Goal: Task Accomplishment & Management: Complete application form

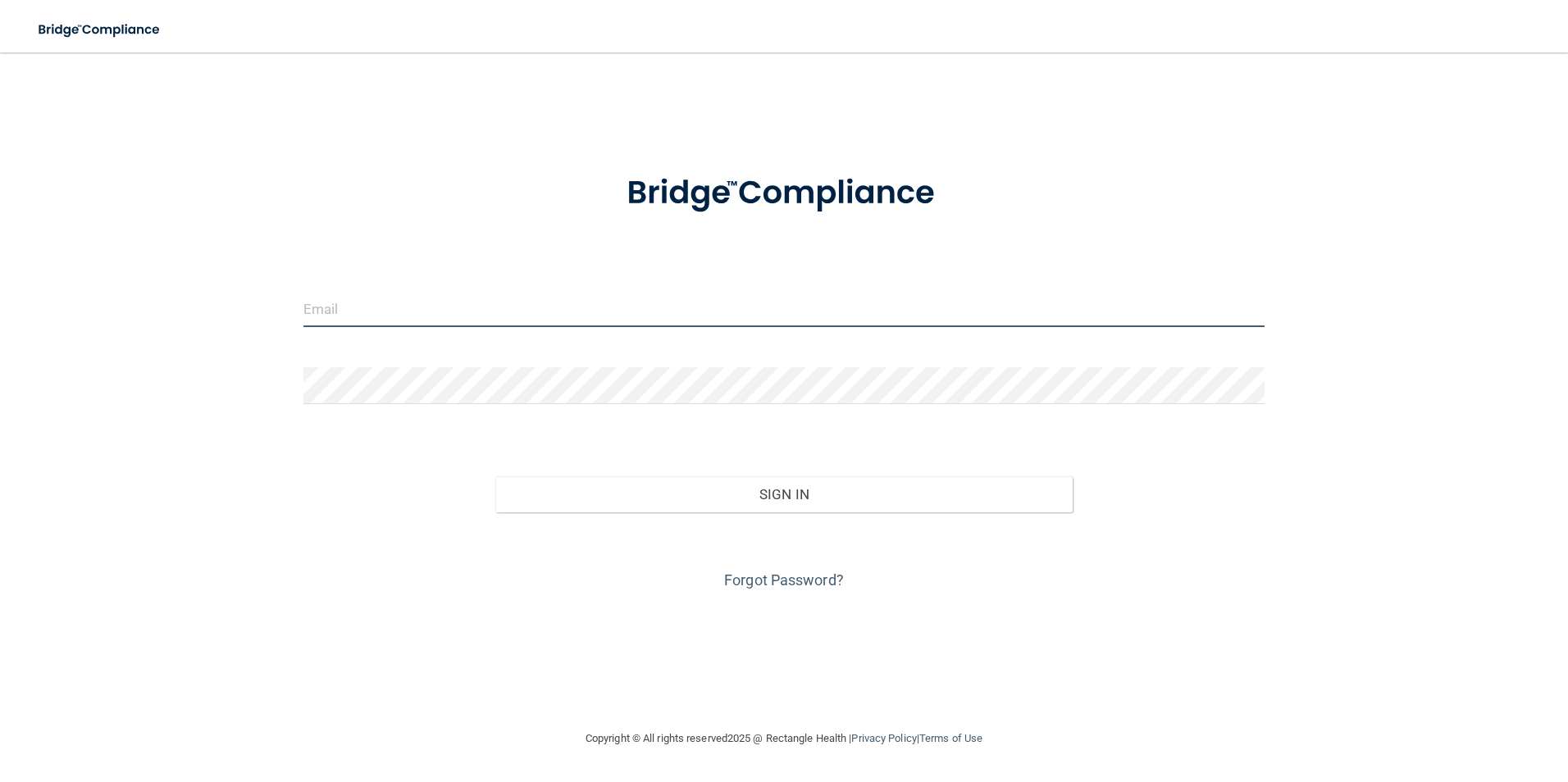
click at [342, 314] on input "email" at bounding box center [784, 308] width 962 height 37
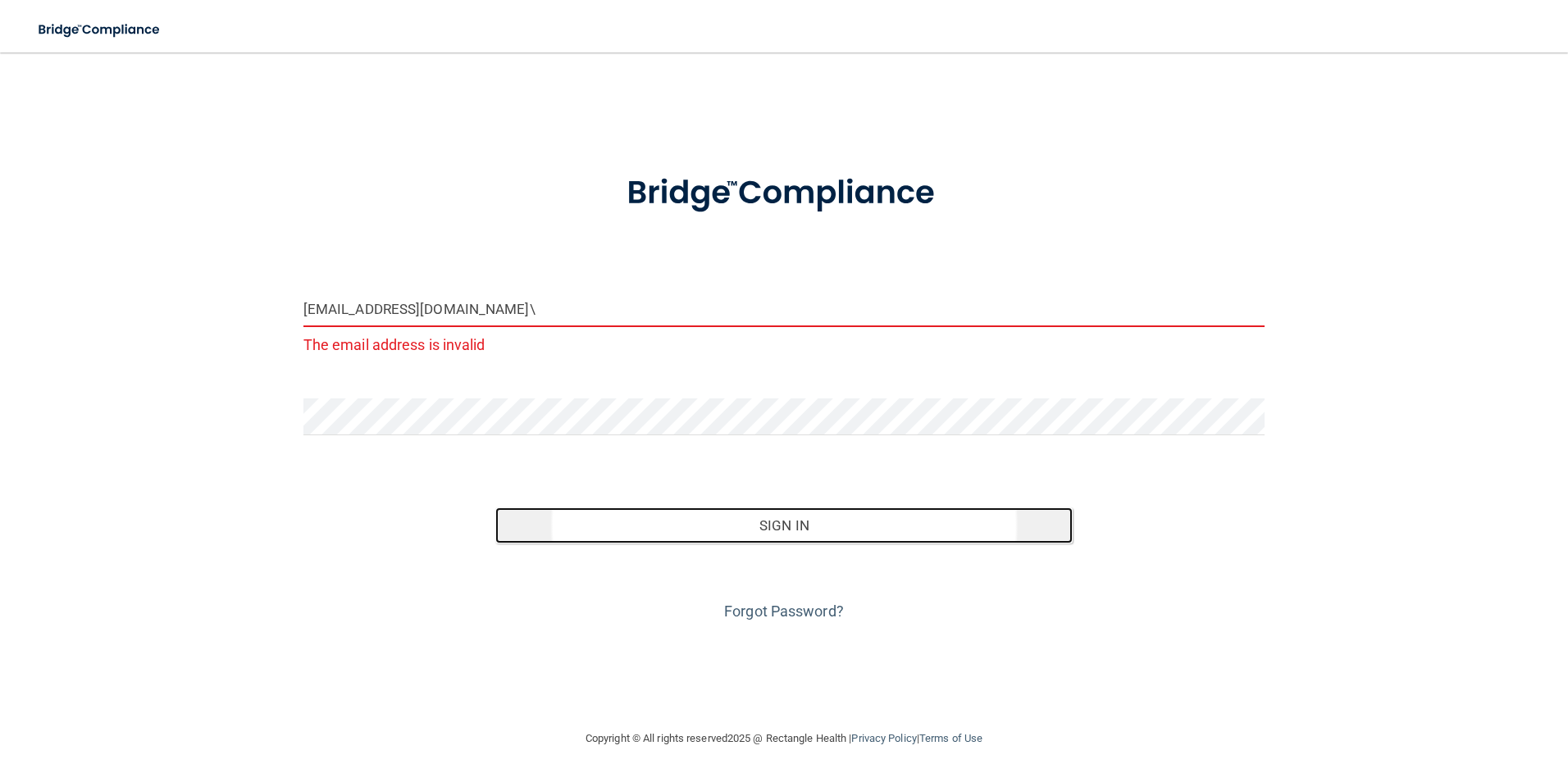
click at [787, 526] on button "Sign In" at bounding box center [784, 526] width 577 height 36
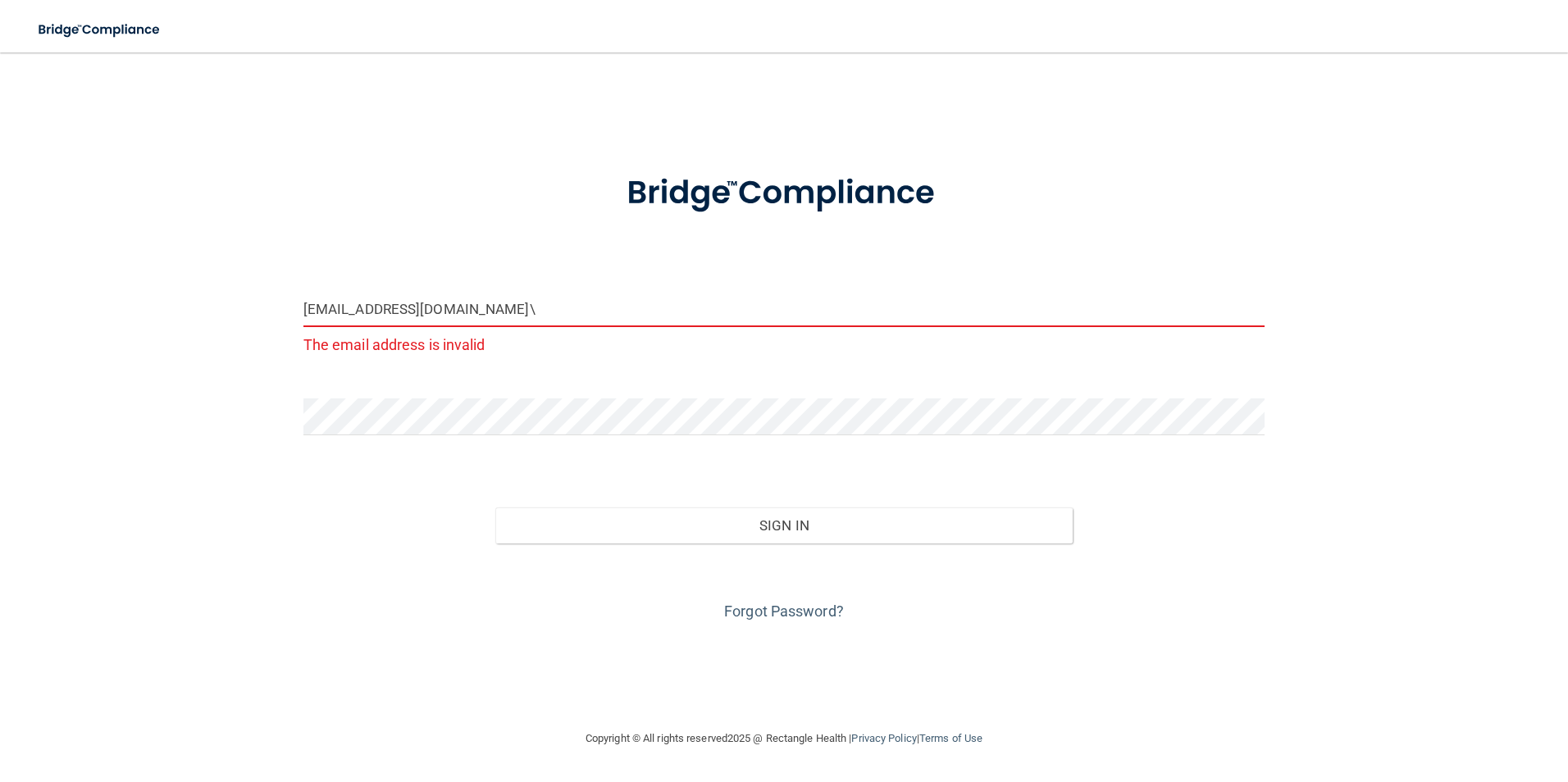
click at [432, 311] on input "[EMAIL_ADDRESS][DOMAIN_NAME]\" at bounding box center [784, 308] width 962 height 37
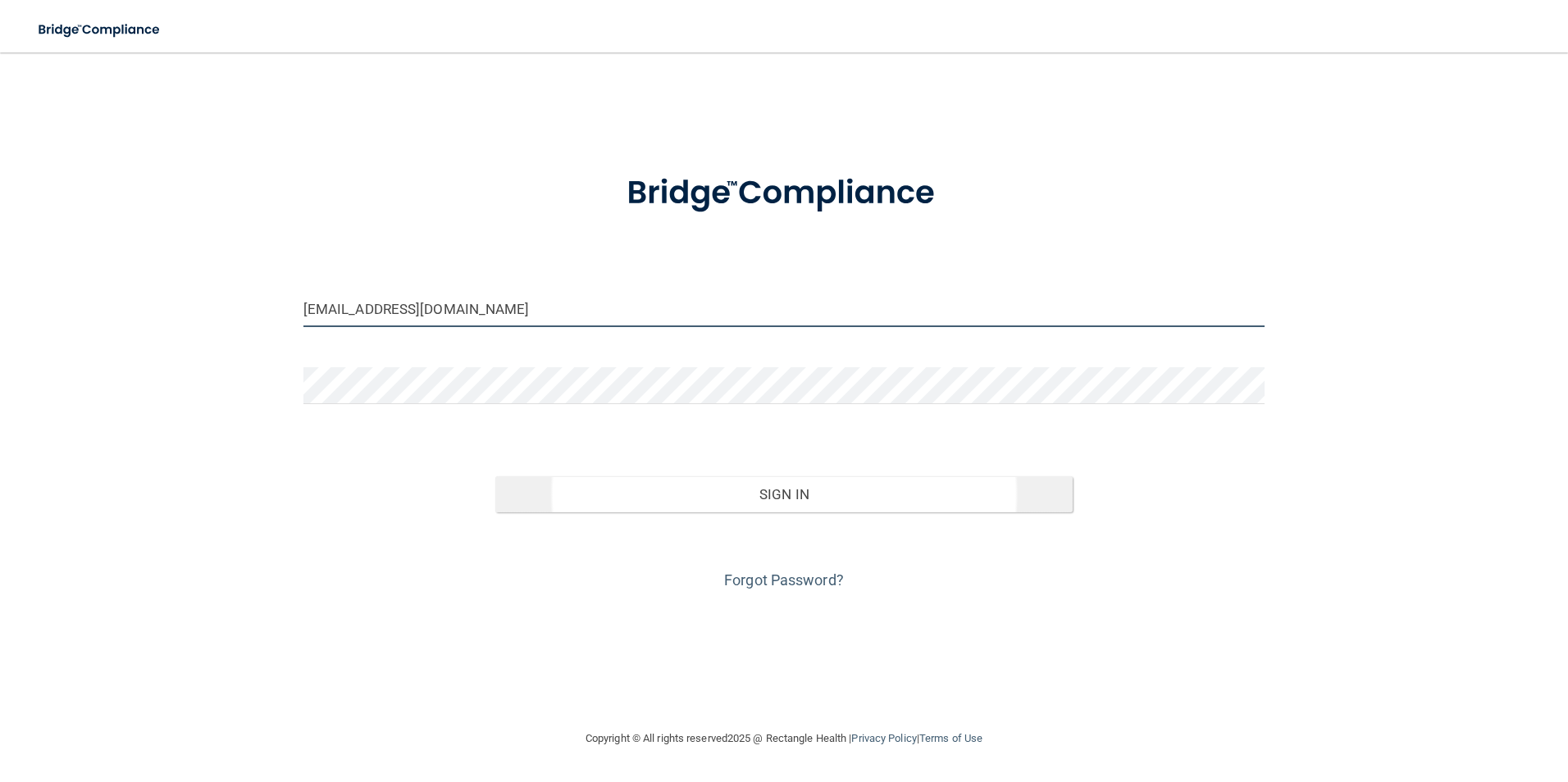
type input "[EMAIL_ADDRESS][DOMAIN_NAME]"
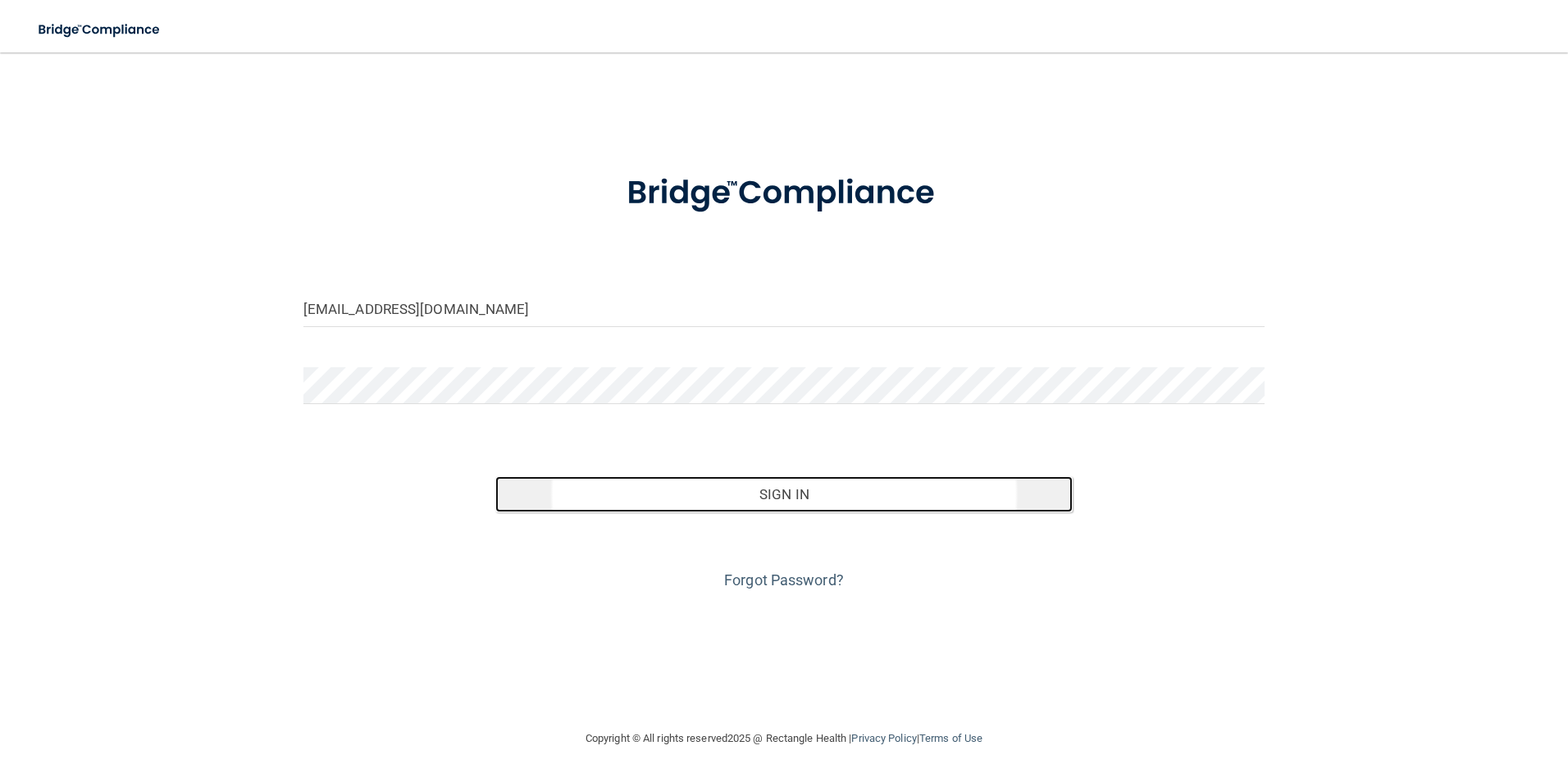
click at [780, 492] on button "Sign In" at bounding box center [784, 494] width 577 height 36
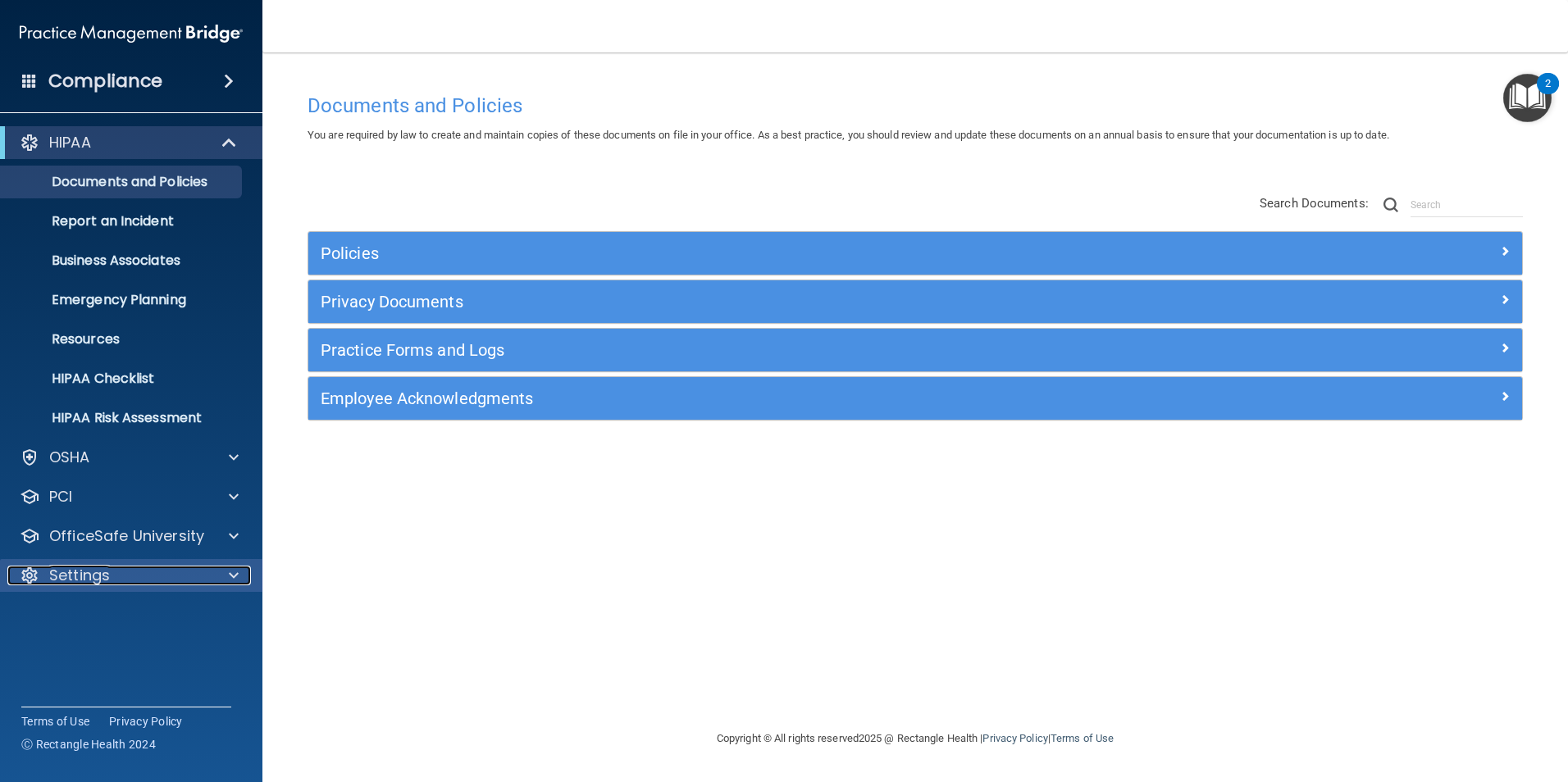
click at [66, 578] on p "Settings" at bounding box center [79, 575] width 60 height 20
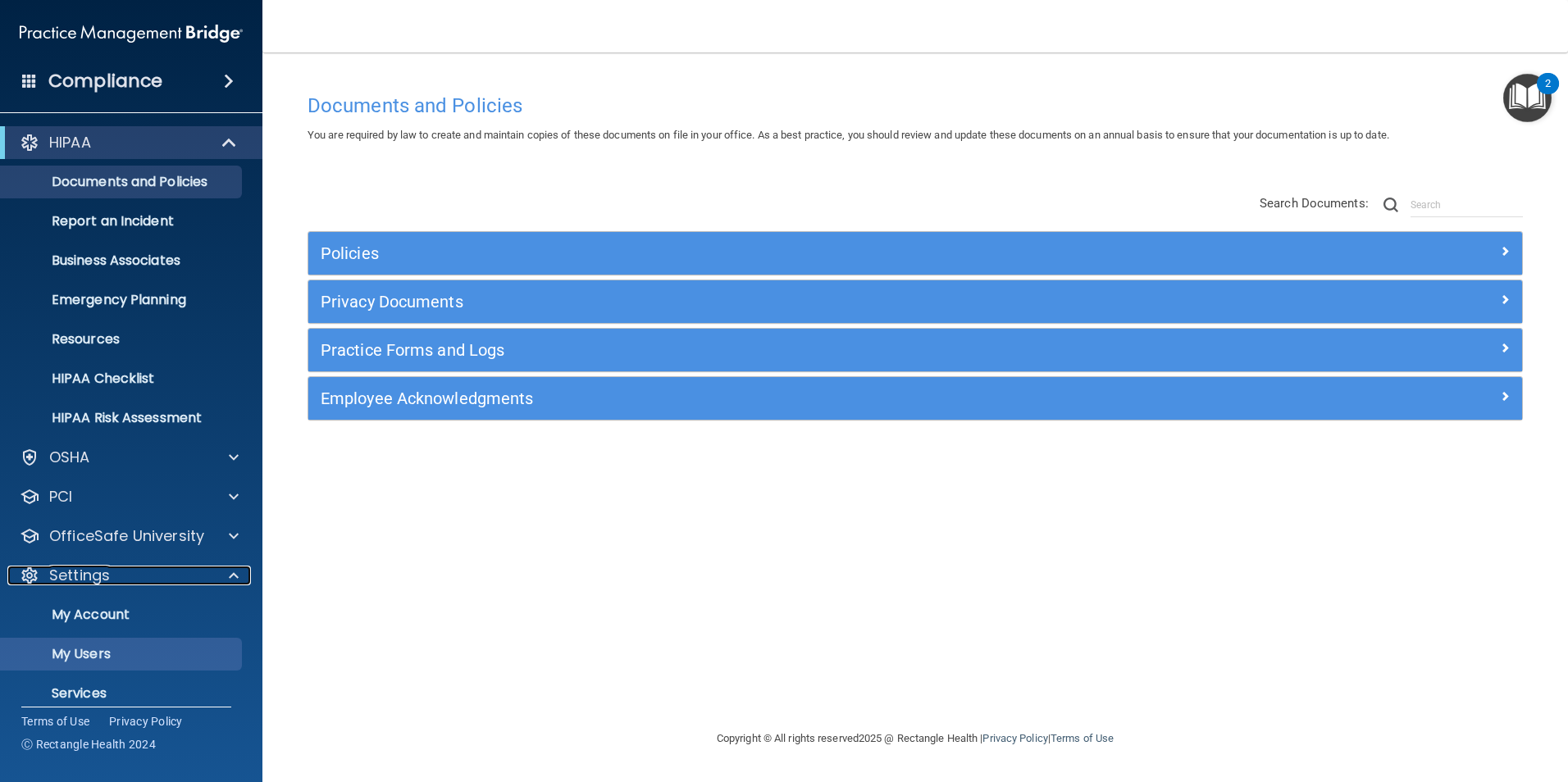
scroll to position [56, 0]
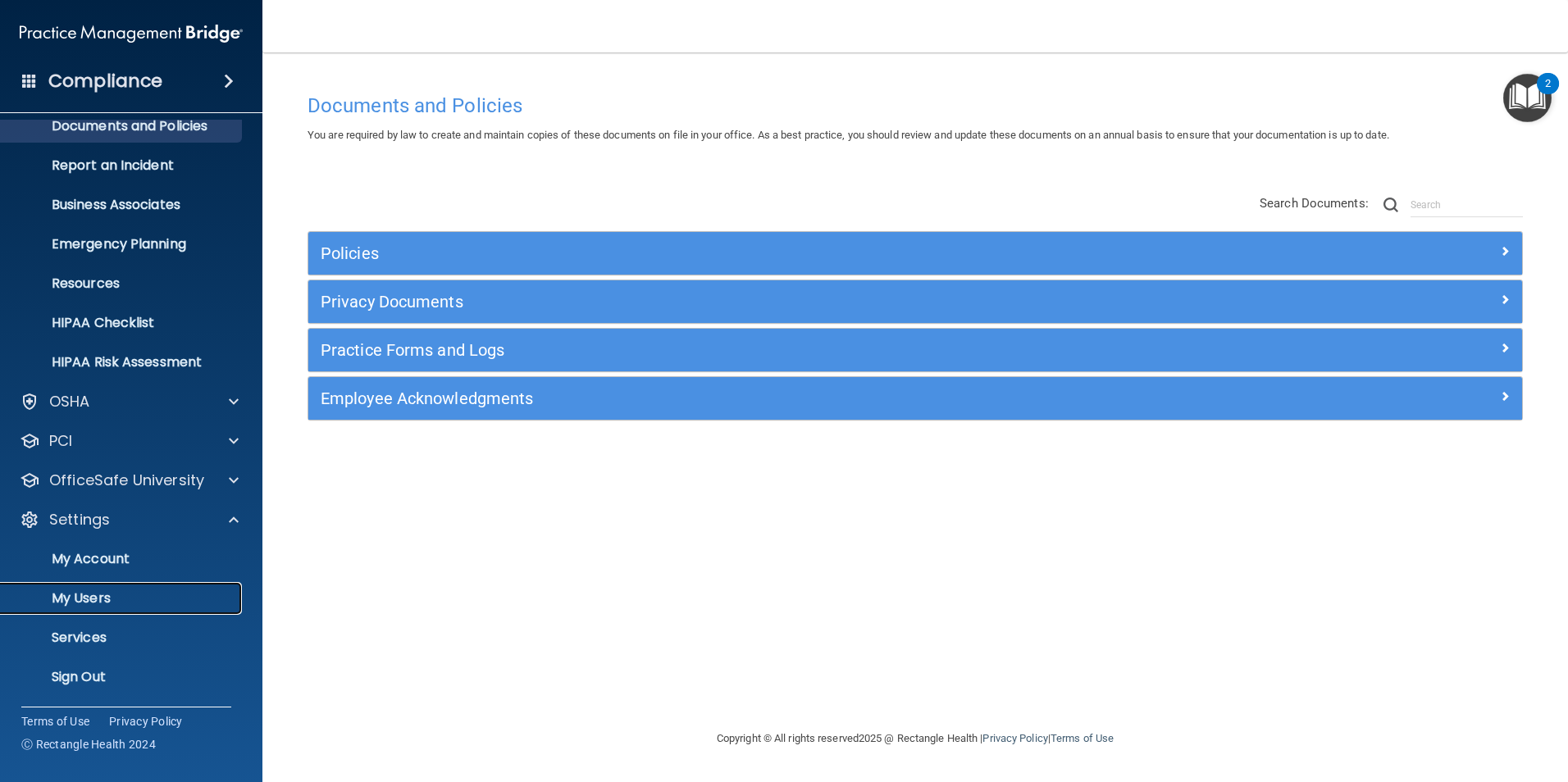
click at [94, 593] on p "My Users" at bounding box center [122, 599] width 224 height 16
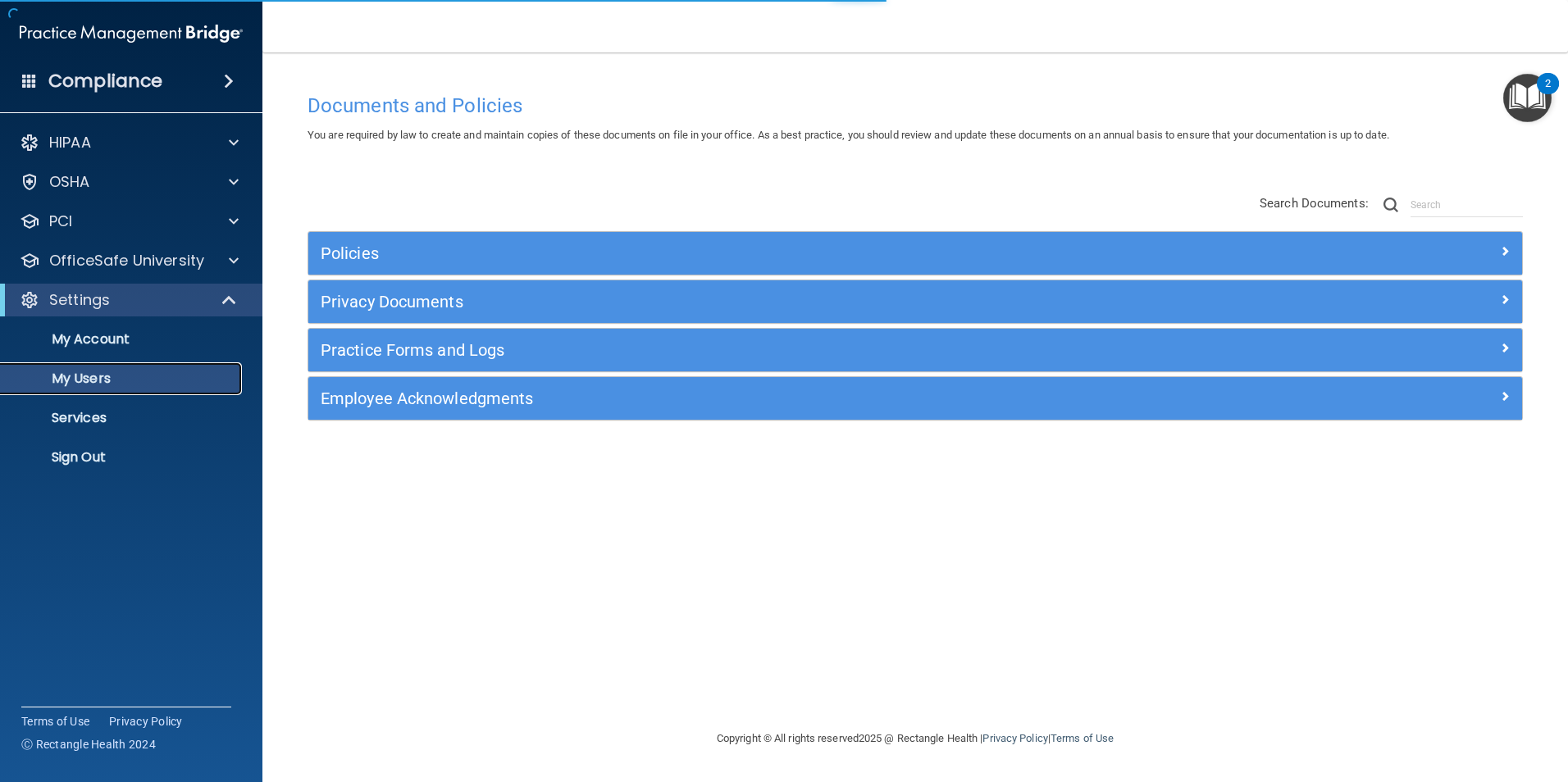
select select "20"
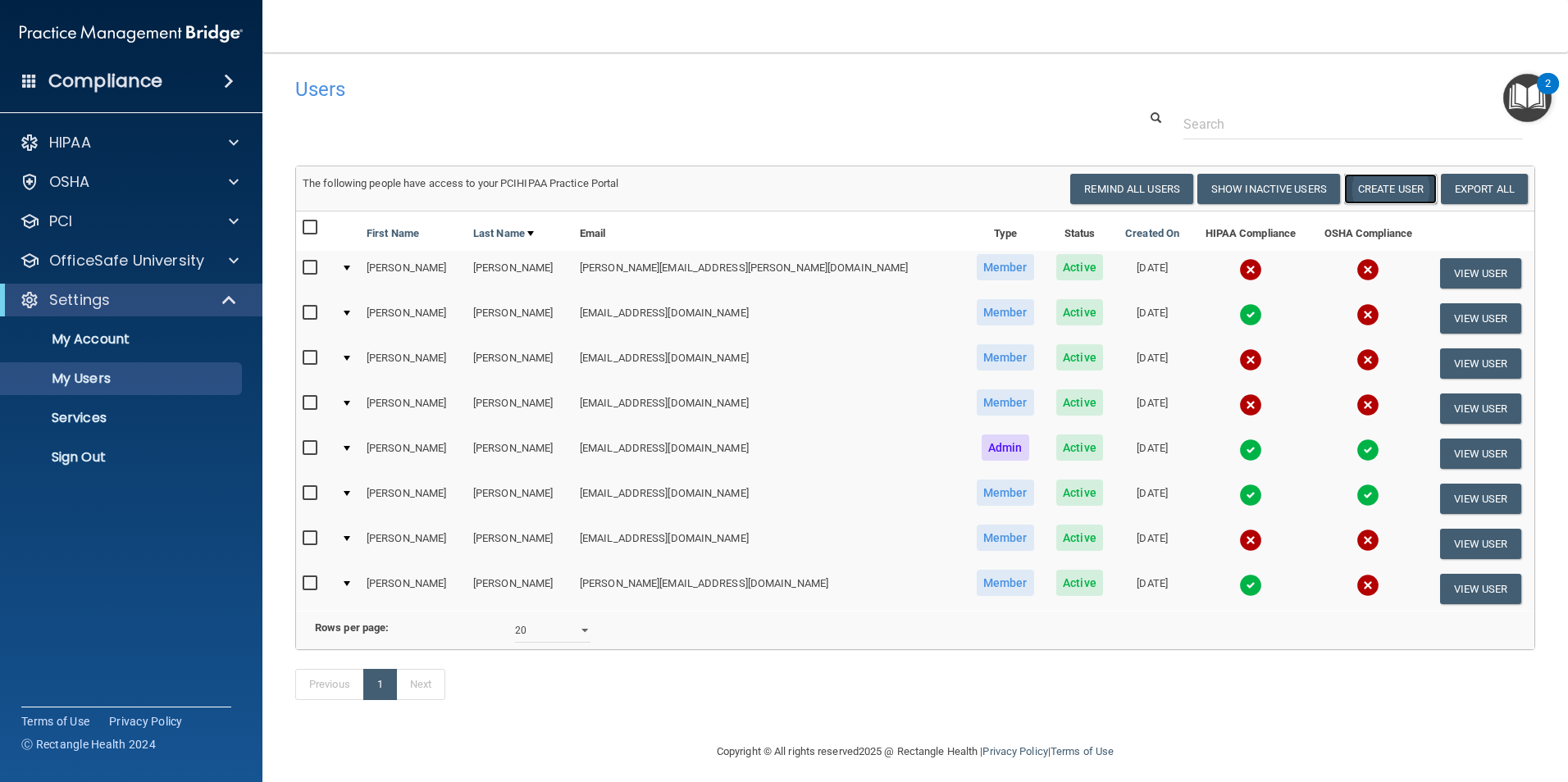
click at [1371, 183] on button "Create User" at bounding box center [1390, 189] width 93 height 31
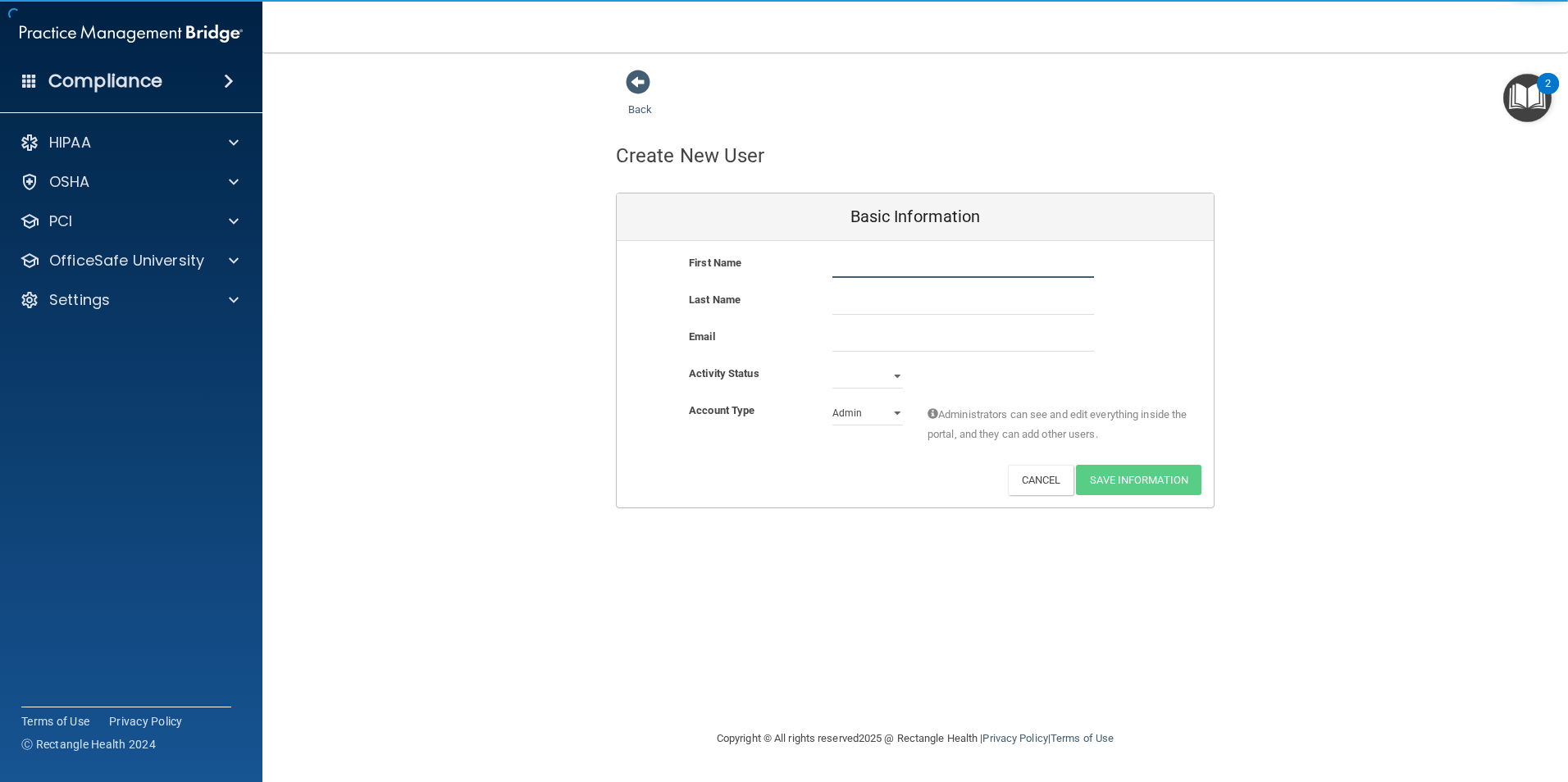
click at [888, 264] on input "text" at bounding box center [963, 265] width 262 height 24
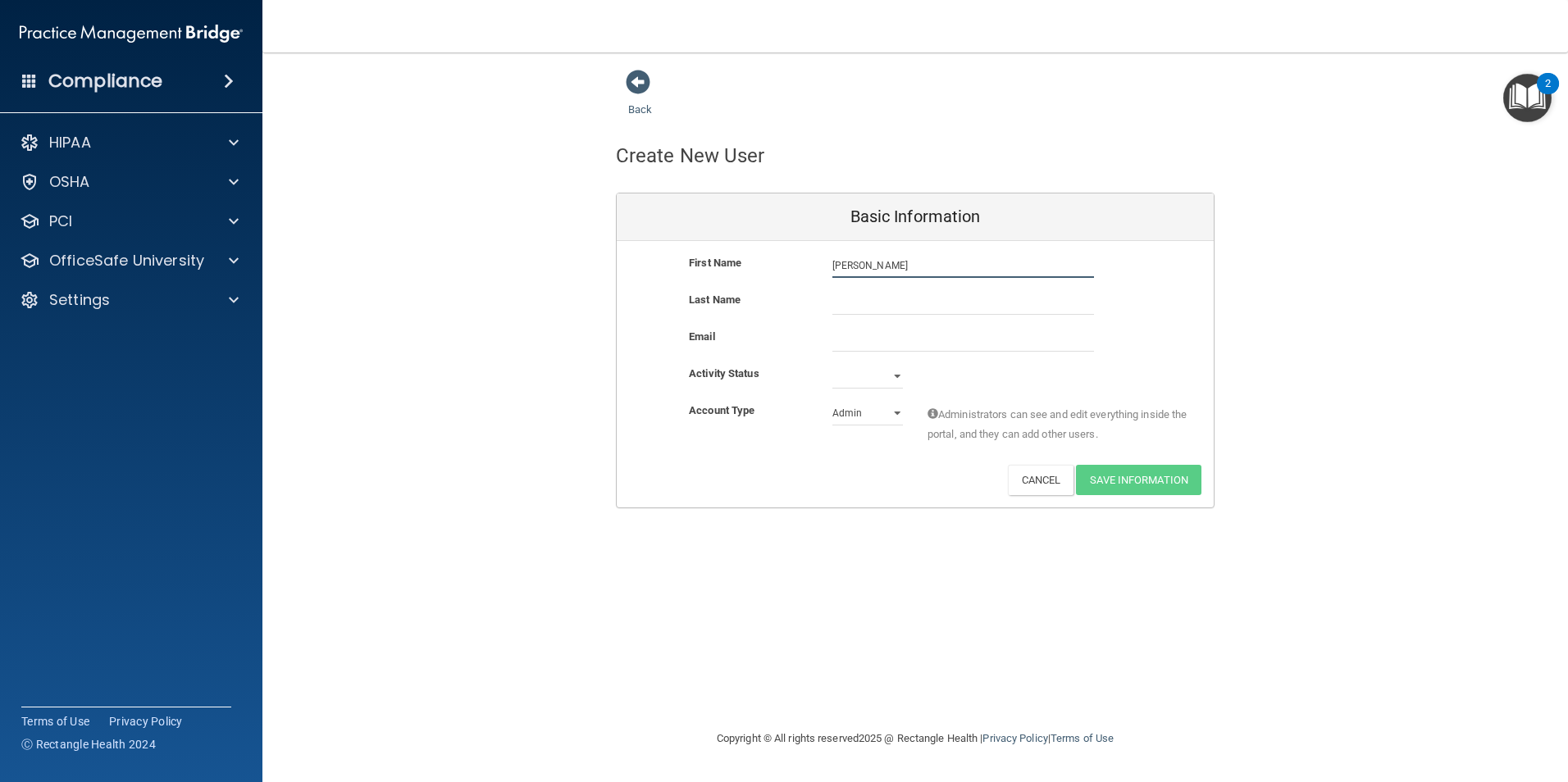
type input "[PERSON_NAME]"
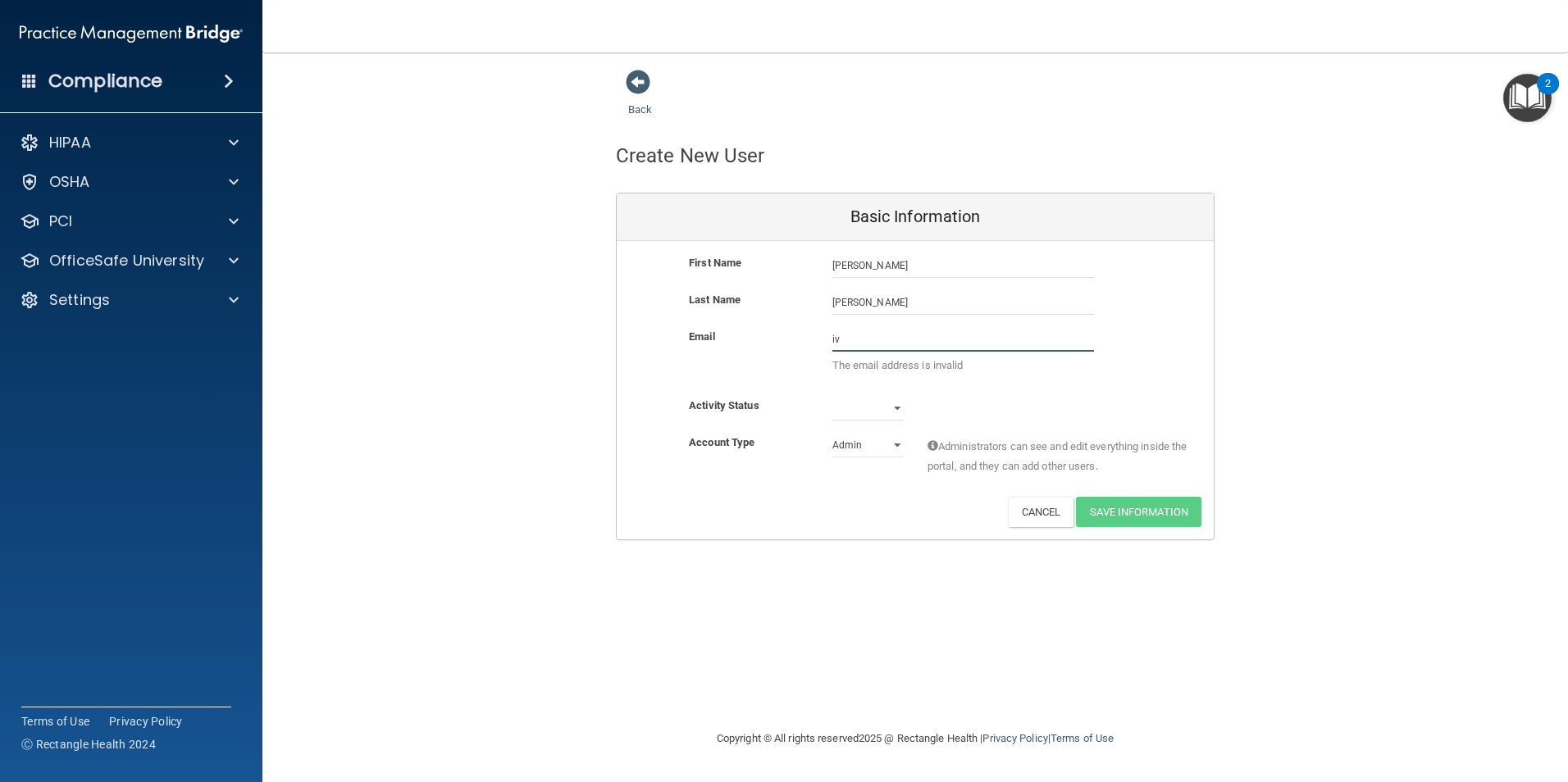
type input "i"
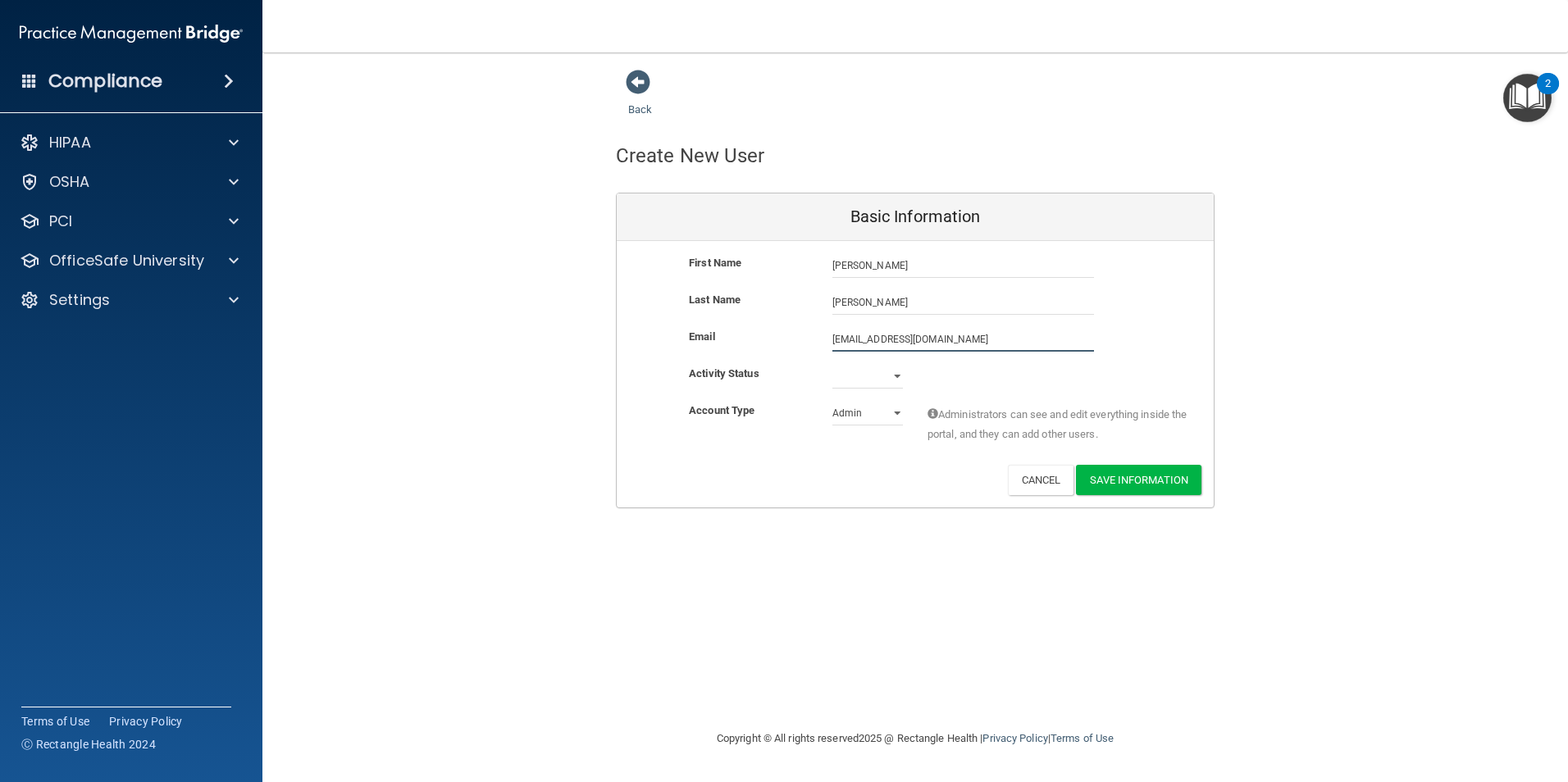
type input "[EMAIL_ADDRESS][DOMAIN_NAME]"
click at [896, 373] on select "Active Inactive" at bounding box center [868, 379] width 70 height 24
select select "active"
click at [833, 364] on select "Active Inactive" at bounding box center [868, 376] width 70 height 24
click at [898, 415] on select "Admin Member" at bounding box center [868, 413] width 70 height 24
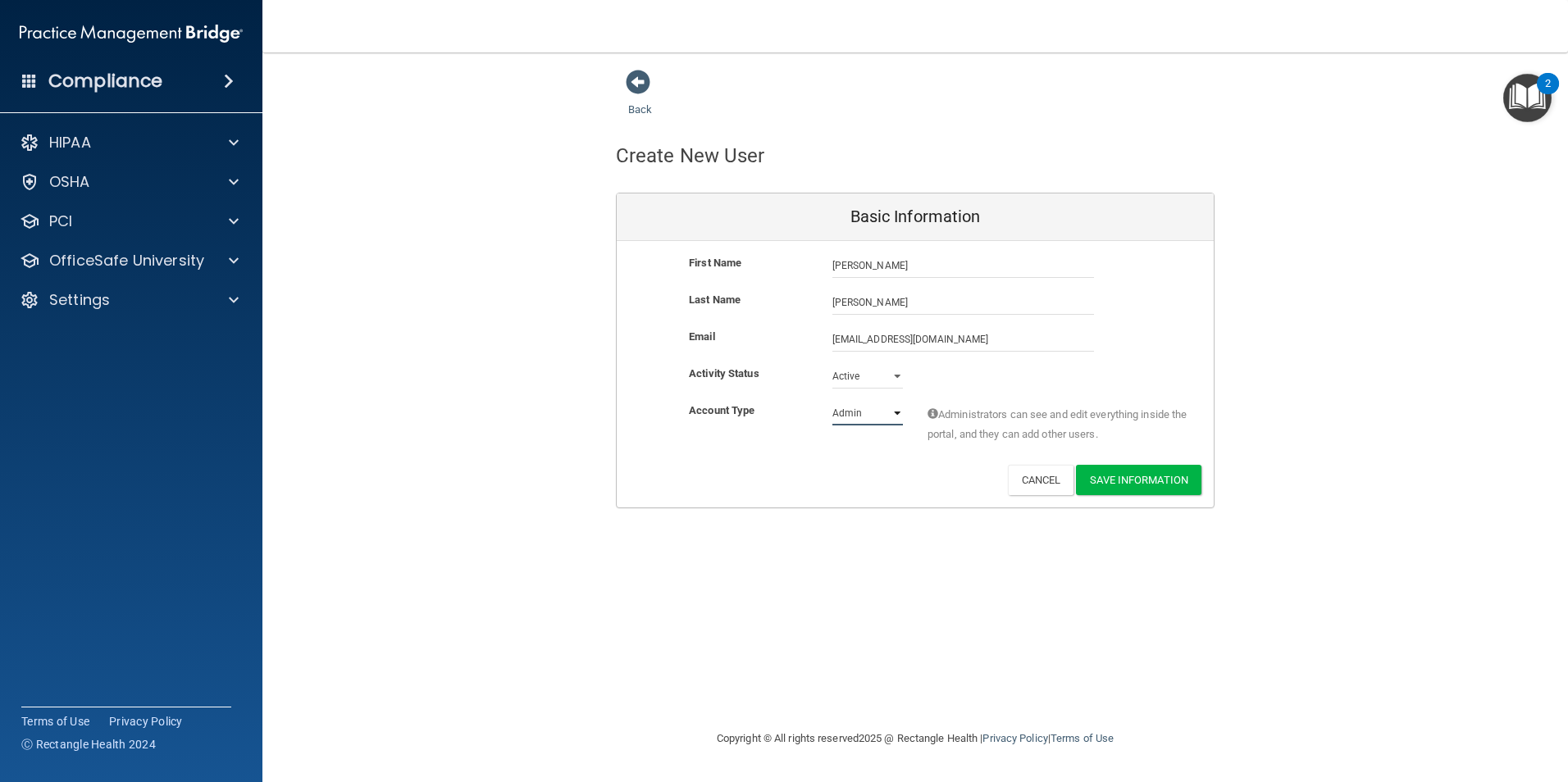
select select "practice_member"
click at [833, 401] on select "Admin Member" at bounding box center [868, 413] width 70 height 24
click at [1131, 477] on button "Save Information" at bounding box center [1139, 480] width 126 height 31
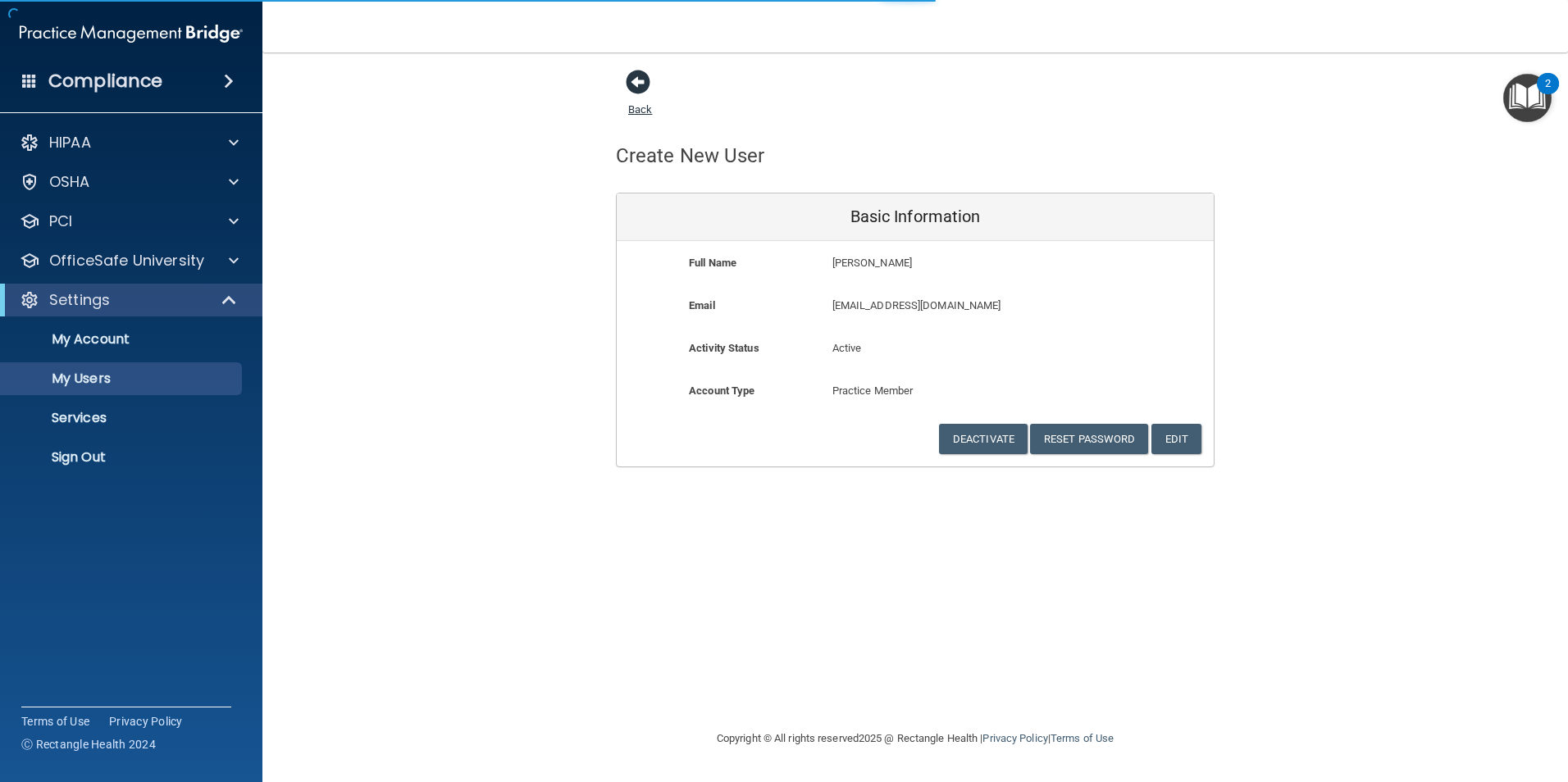
select select "20"
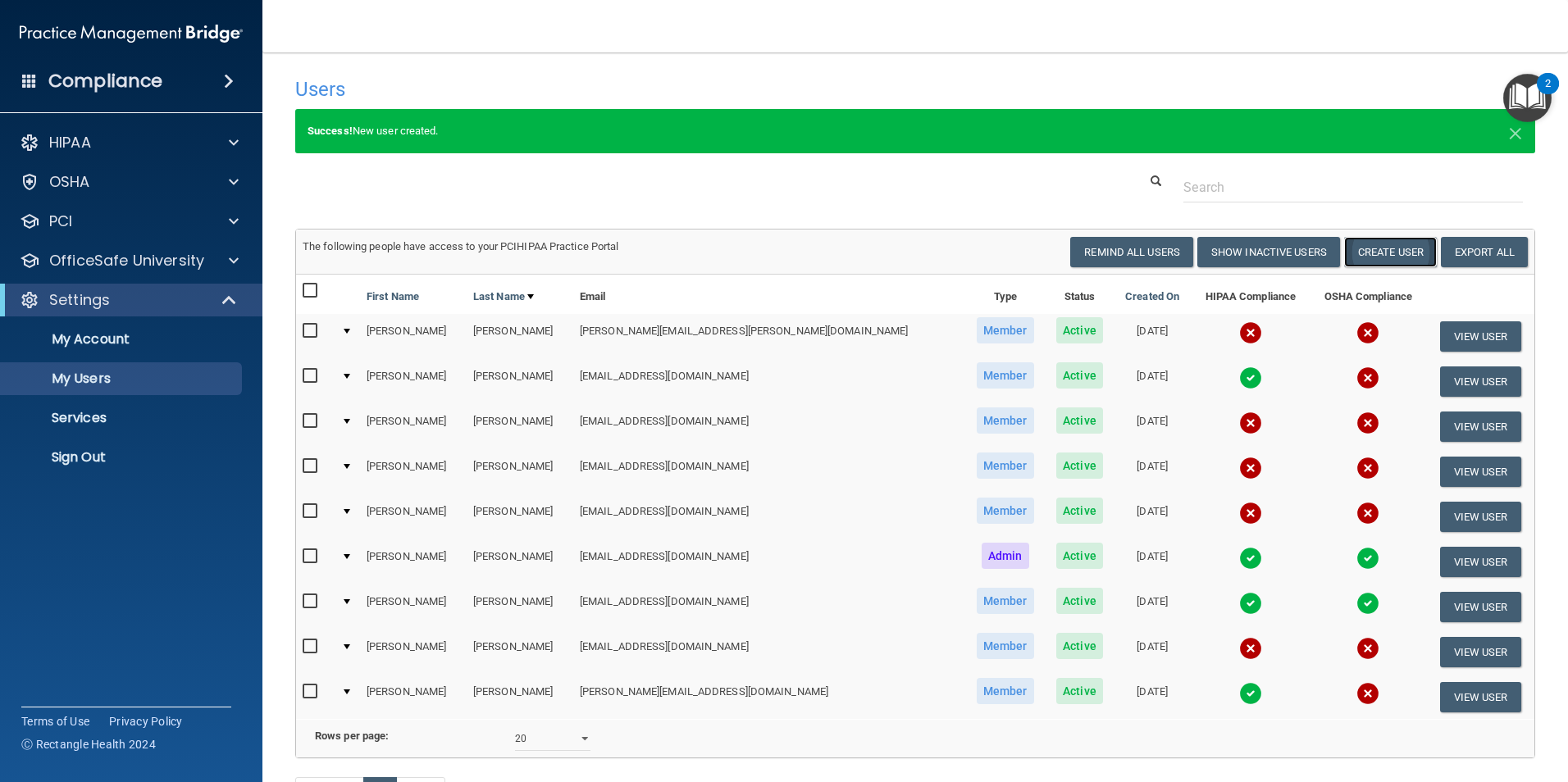
click at [1384, 245] on button "Create User" at bounding box center [1390, 253] width 93 height 31
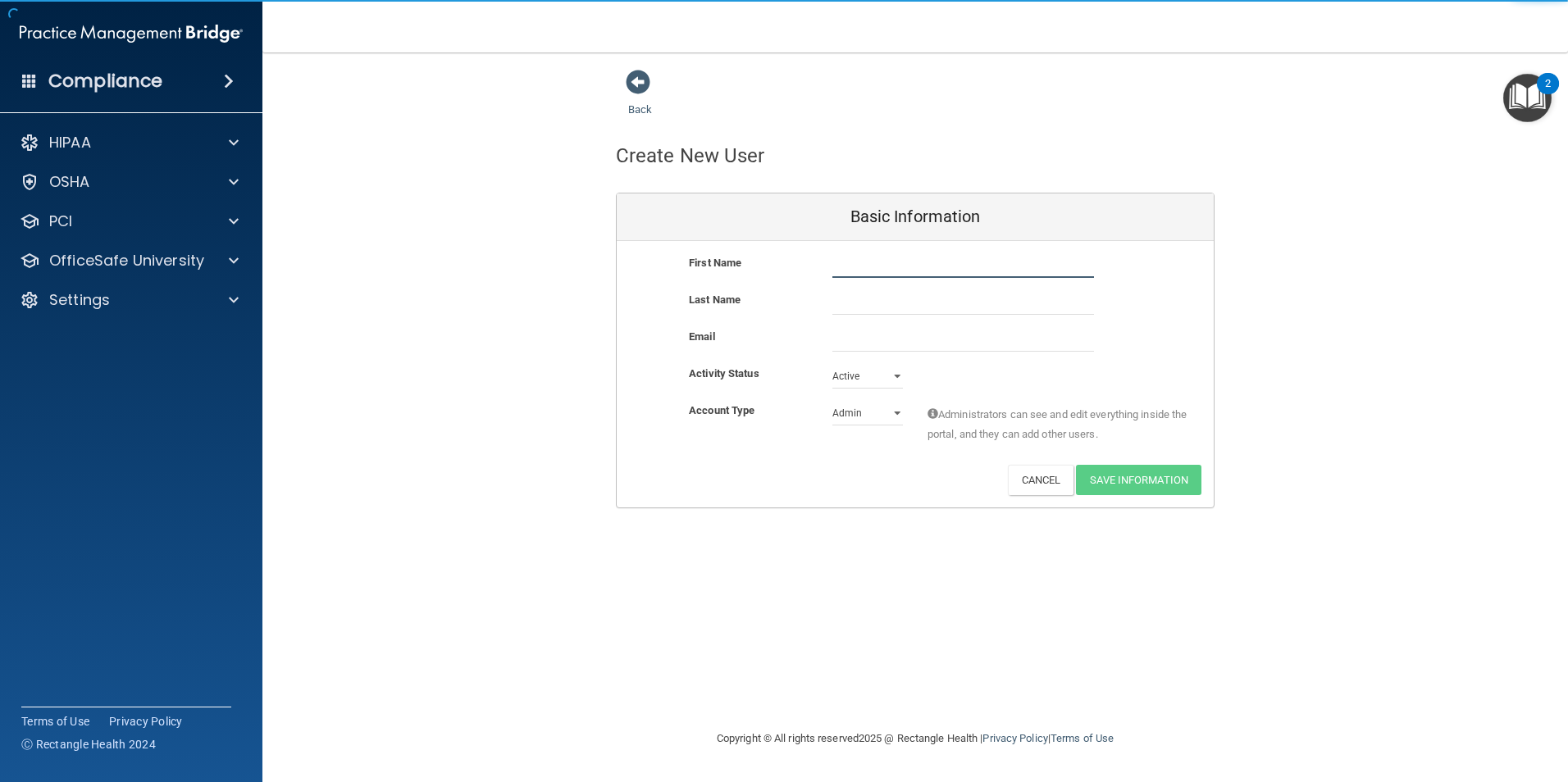
click at [867, 267] on input "text" at bounding box center [963, 265] width 262 height 24
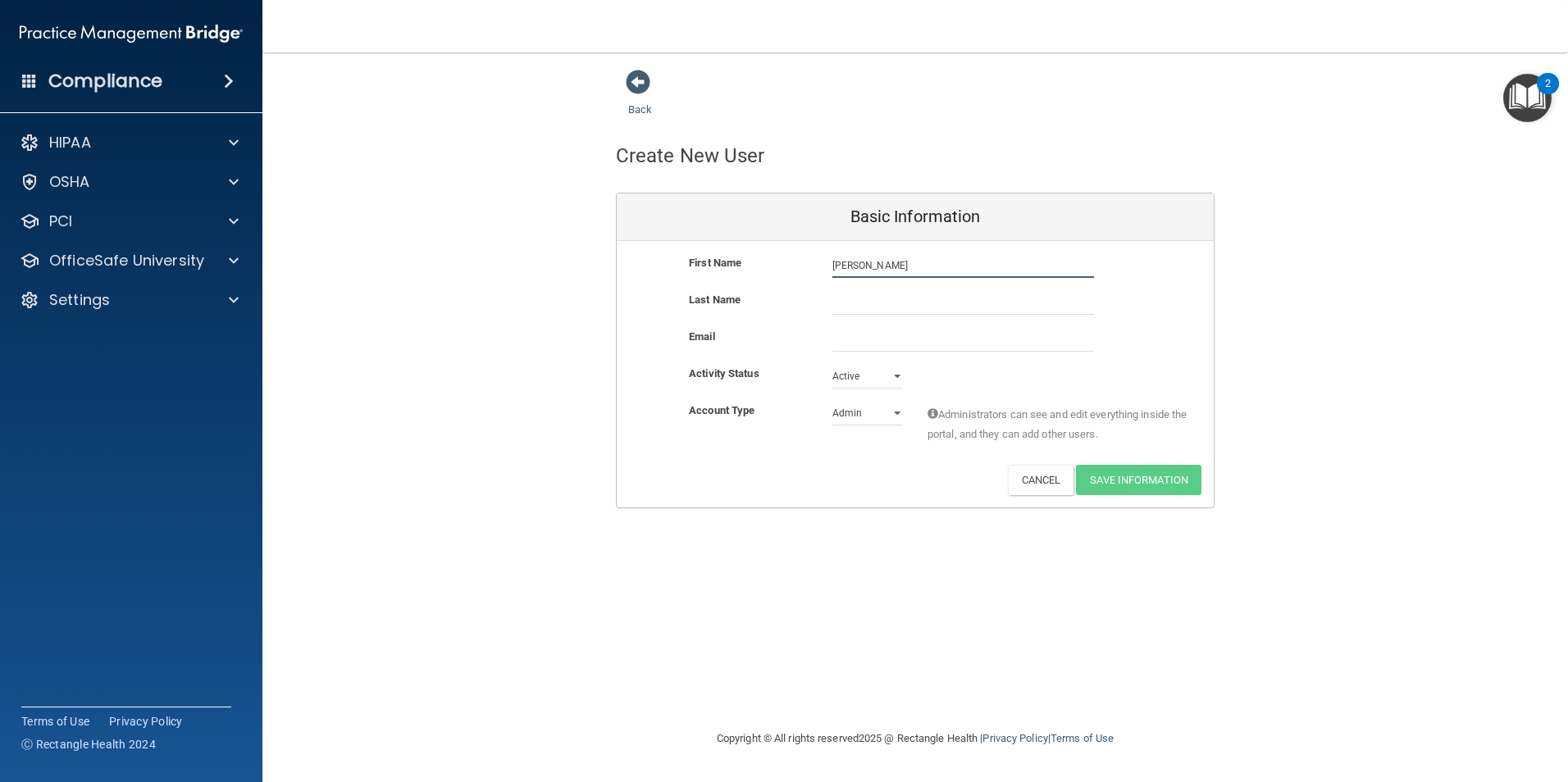
type input "[PERSON_NAME]"
type input "Yeoman"
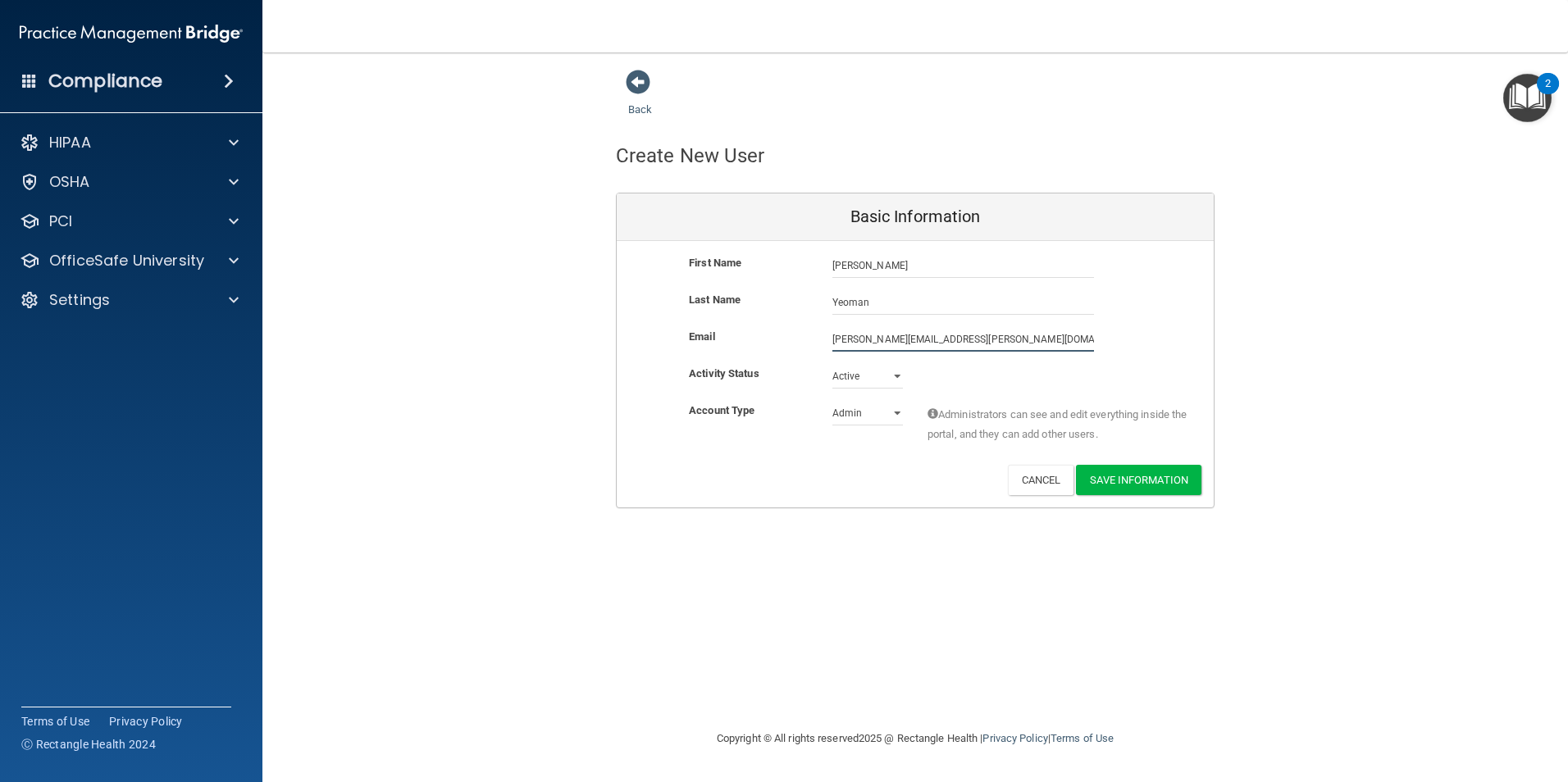
type input "[PERSON_NAME][EMAIL_ADDRESS][PERSON_NAME][DOMAIN_NAME]"
click at [895, 408] on select "Admin Member" at bounding box center [868, 413] width 70 height 24
select select "practice_member"
click at [833, 401] on select "Admin Member" at bounding box center [868, 413] width 70 height 24
click at [1131, 475] on button "Save Information" at bounding box center [1139, 480] width 126 height 31
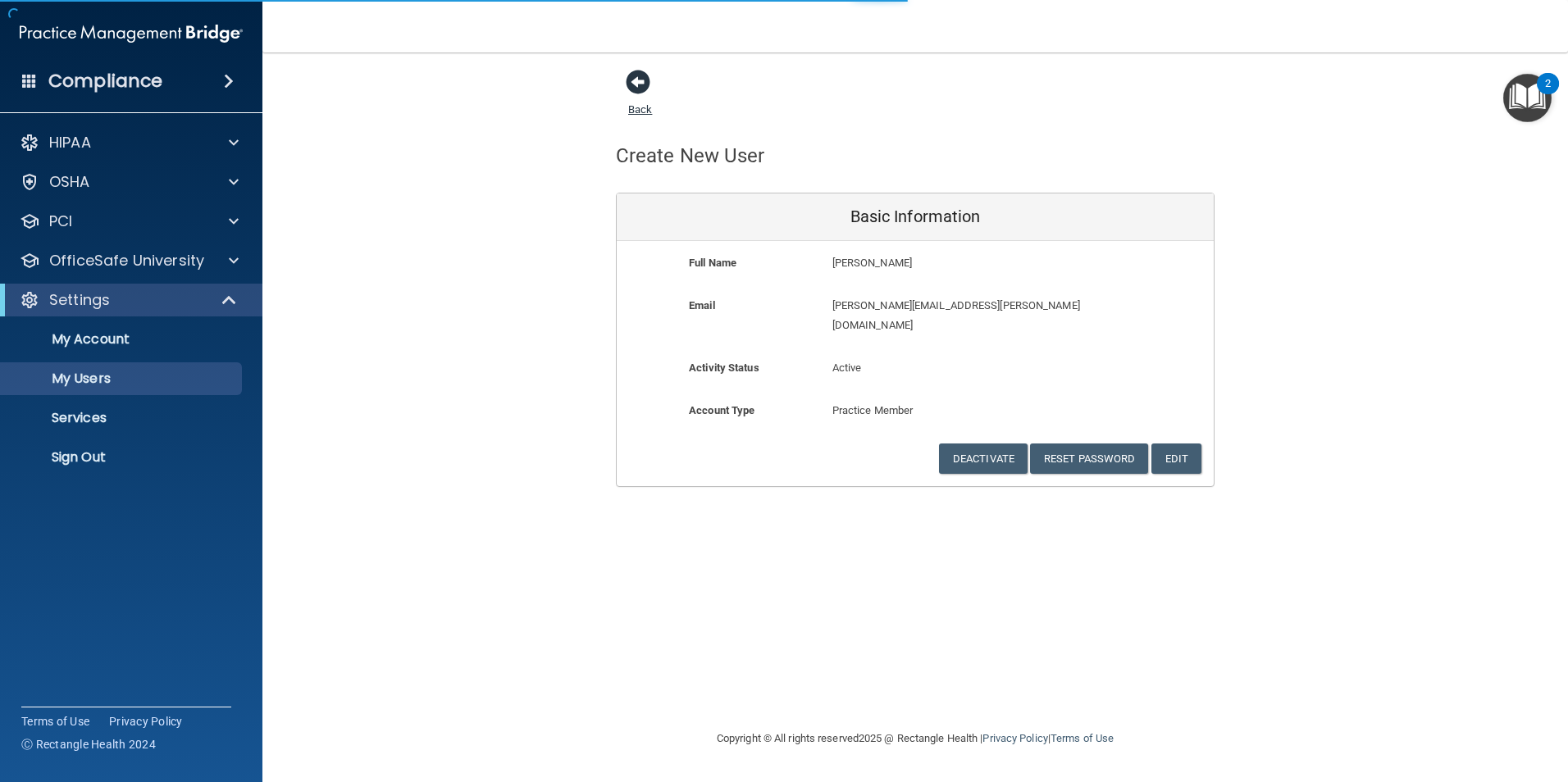
select select "20"
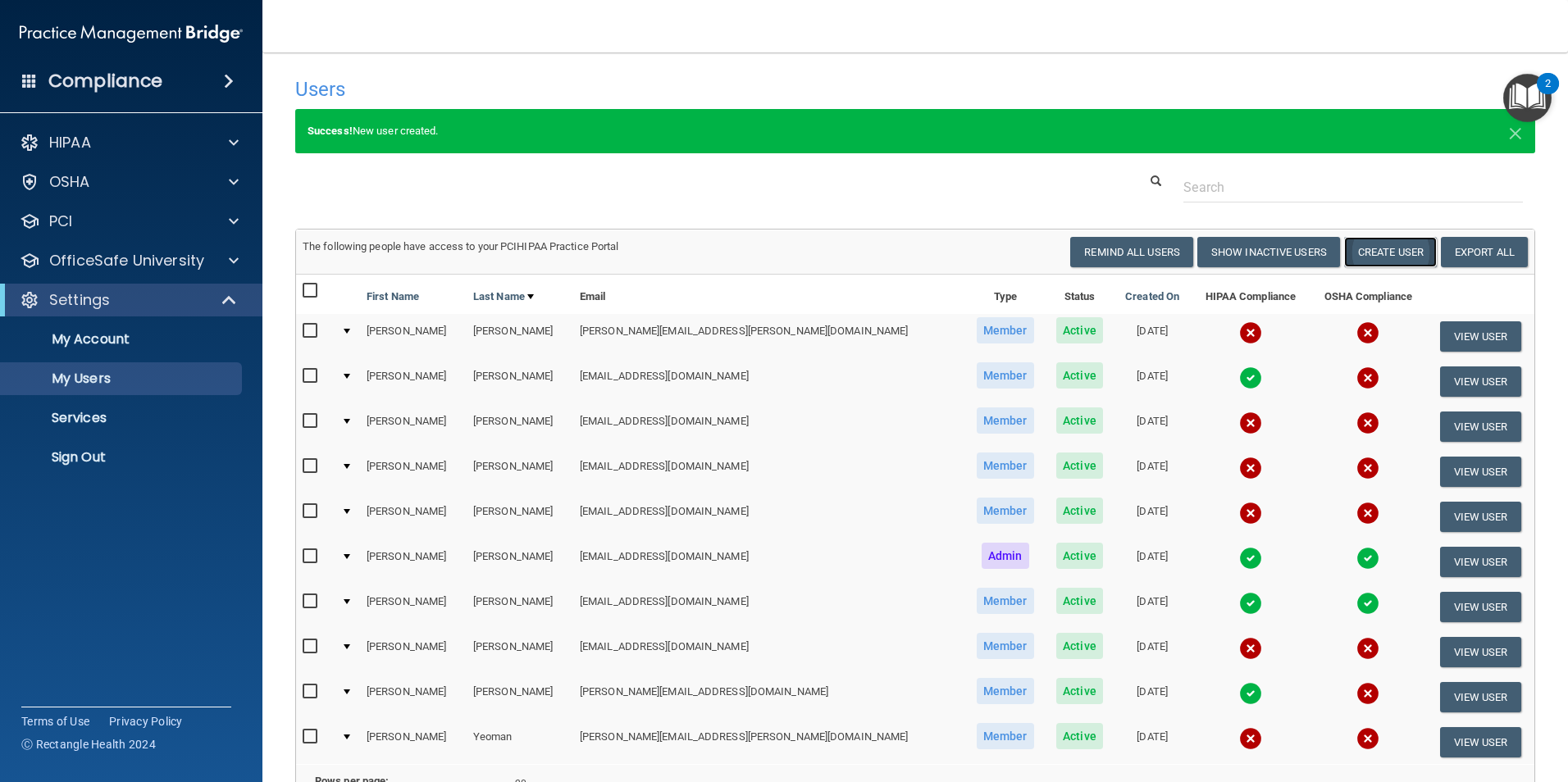
click at [1385, 249] on button "Create User" at bounding box center [1390, 253] width 93 height 31
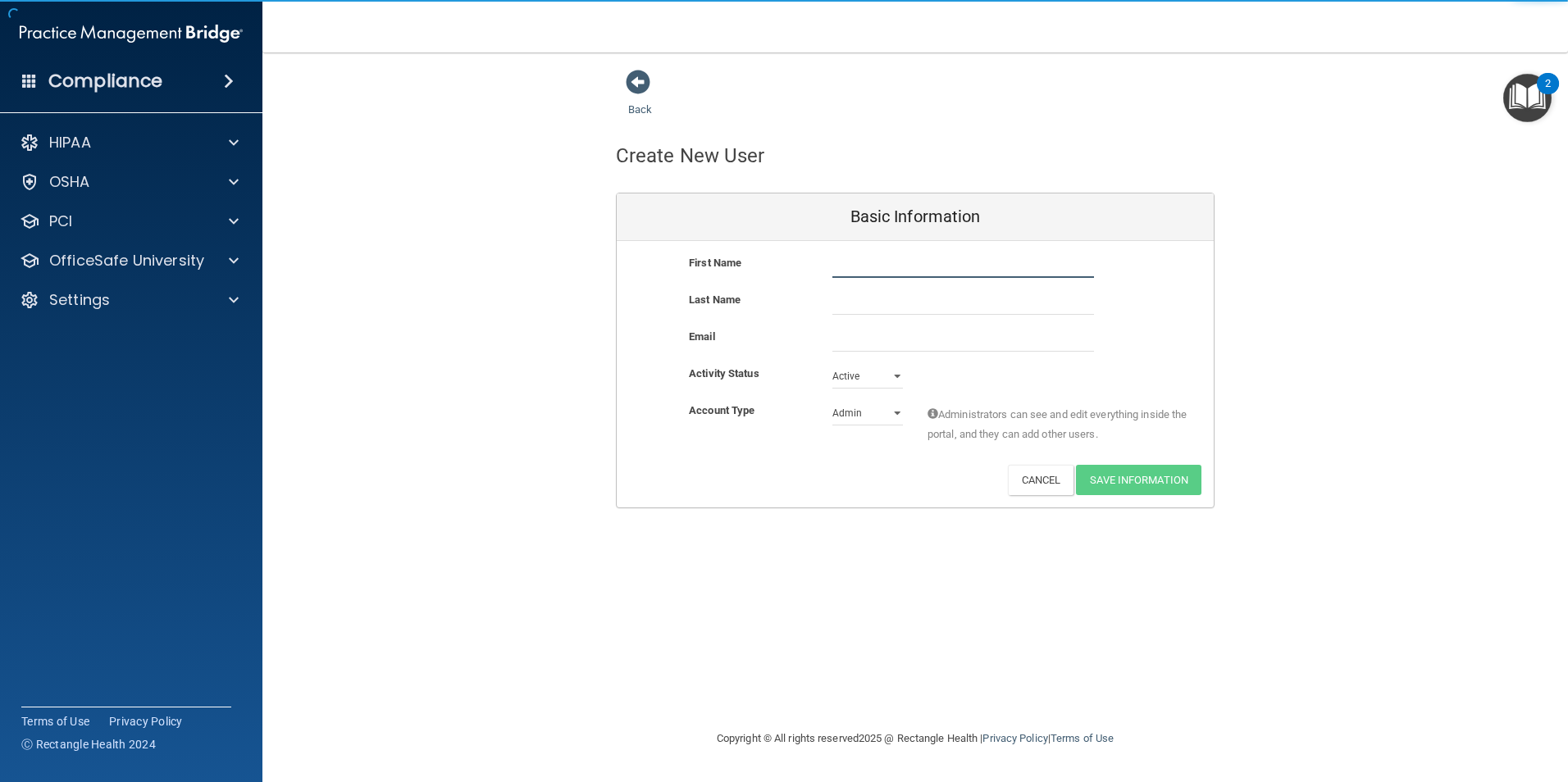
click at [871, 260] on input "text" at bounding box center [963, 265] width 262 height 24
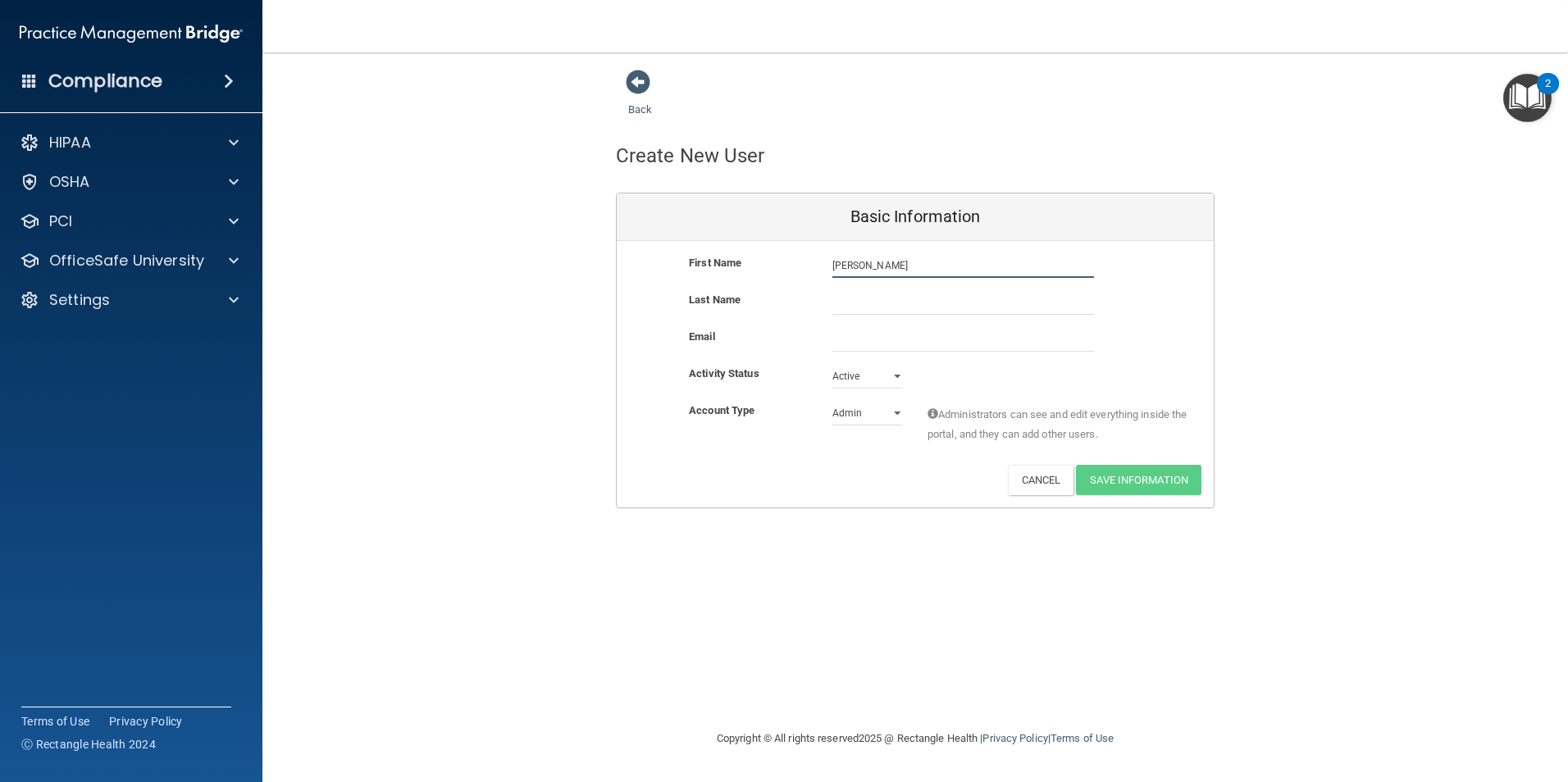
type input "[PERSON_NAME]"
drag, startPoint x: 863, startPoint y: 267, endPoint x: 668, endPoint y: 256, distance: 195.3
click at [668, 256] on div "First Name [PERSON_NAME] [PERSON_NAME]" at bounding box center [915, 265] width 597 height 24
type input "[PERSON_NAME]"
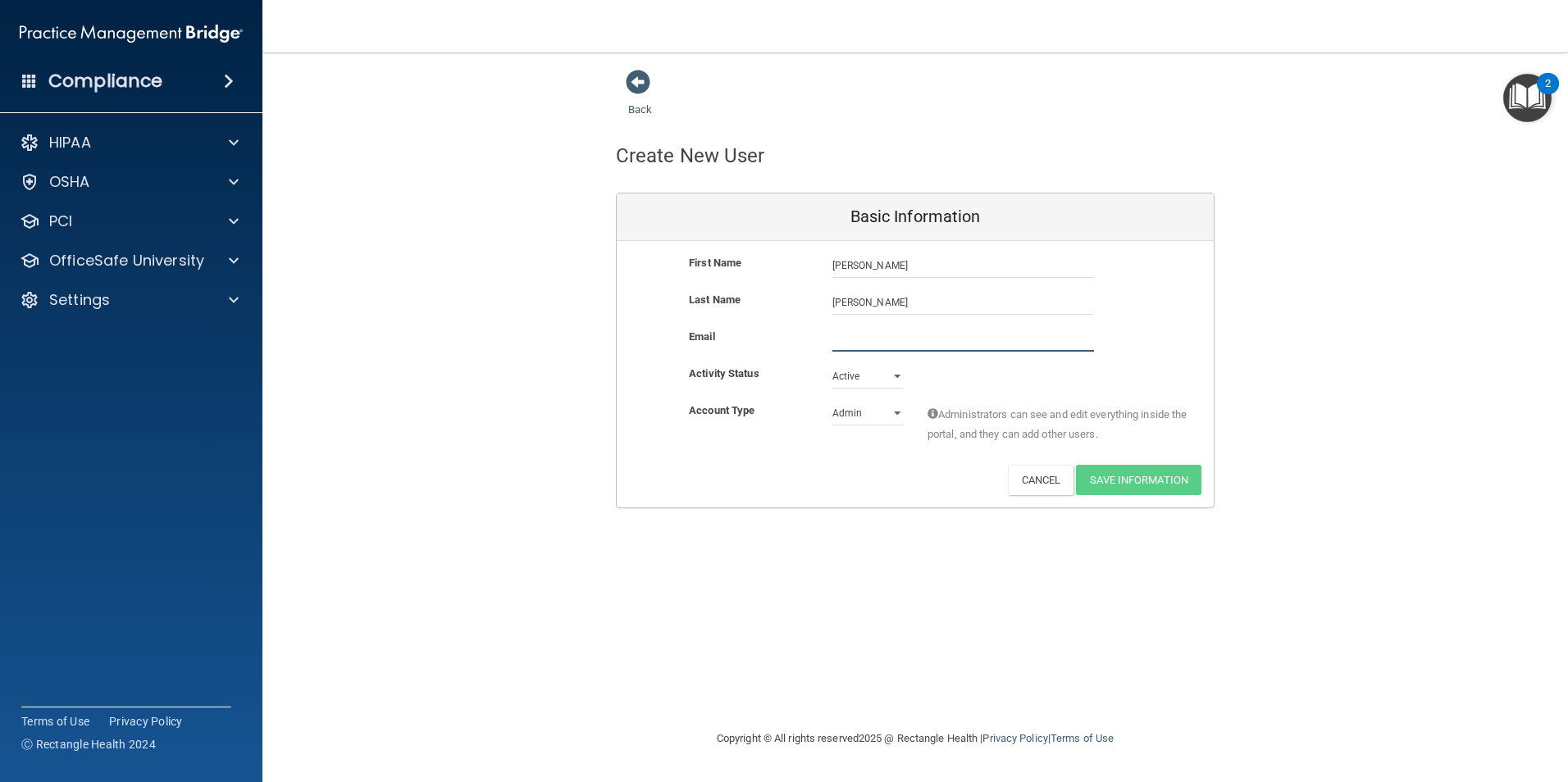
click at [851, 345] on input "email" at bounding box center [963, 339] width 262 height 24
type input "[EMAIL_ADDRESS][DOMAIN_NAME]"
click at [897, 415] on select "Admin Member" at bounding box center [868, 416] width 70 height 24
select select "practice_member"
click at [833, 401] on select "Admin Member" at bounding box center [868, 413] width 70 height 24
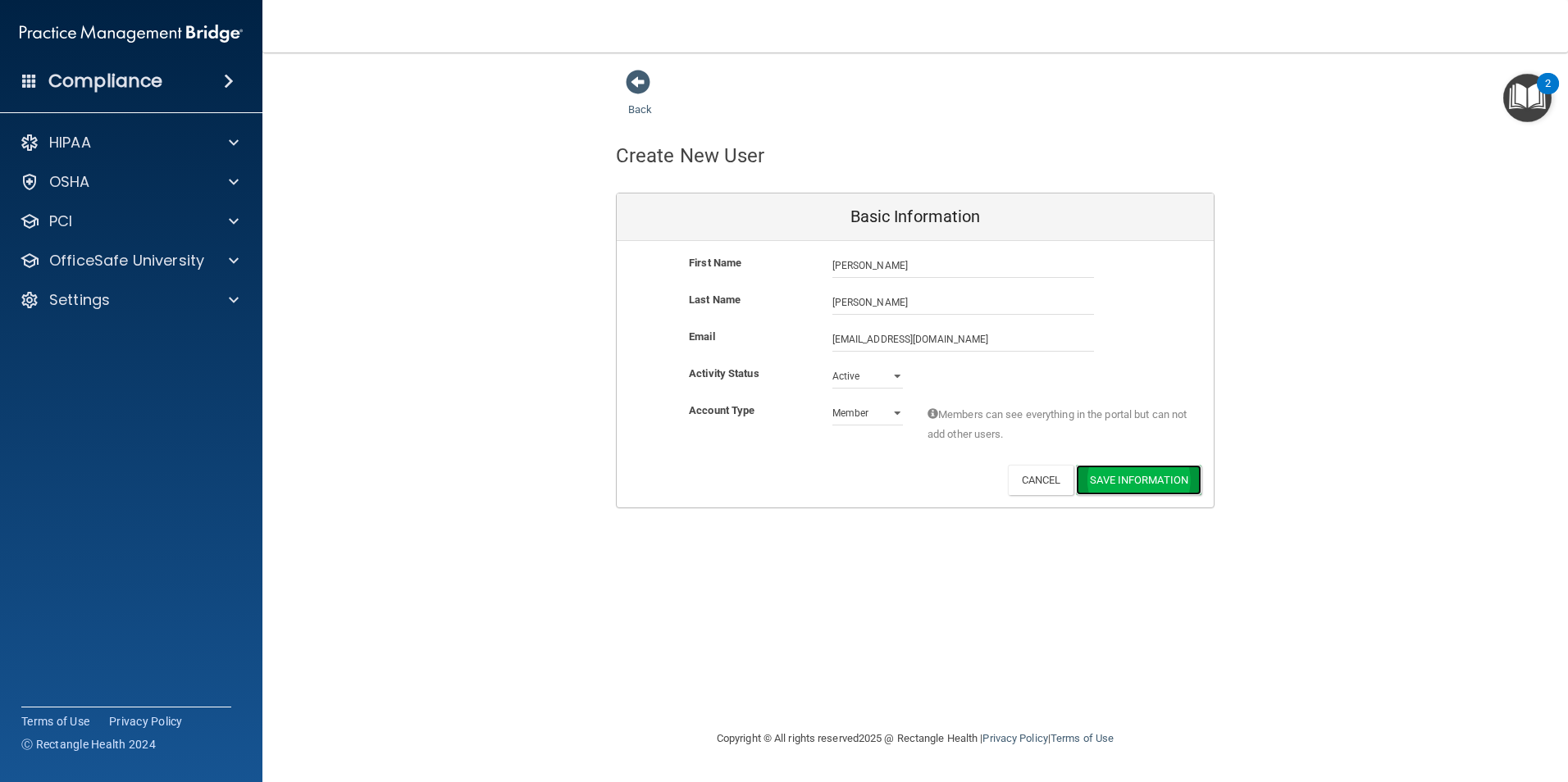
click at [1157, 477] on button "Save Information" at bounding box center [1139, 480] width 126 height 31
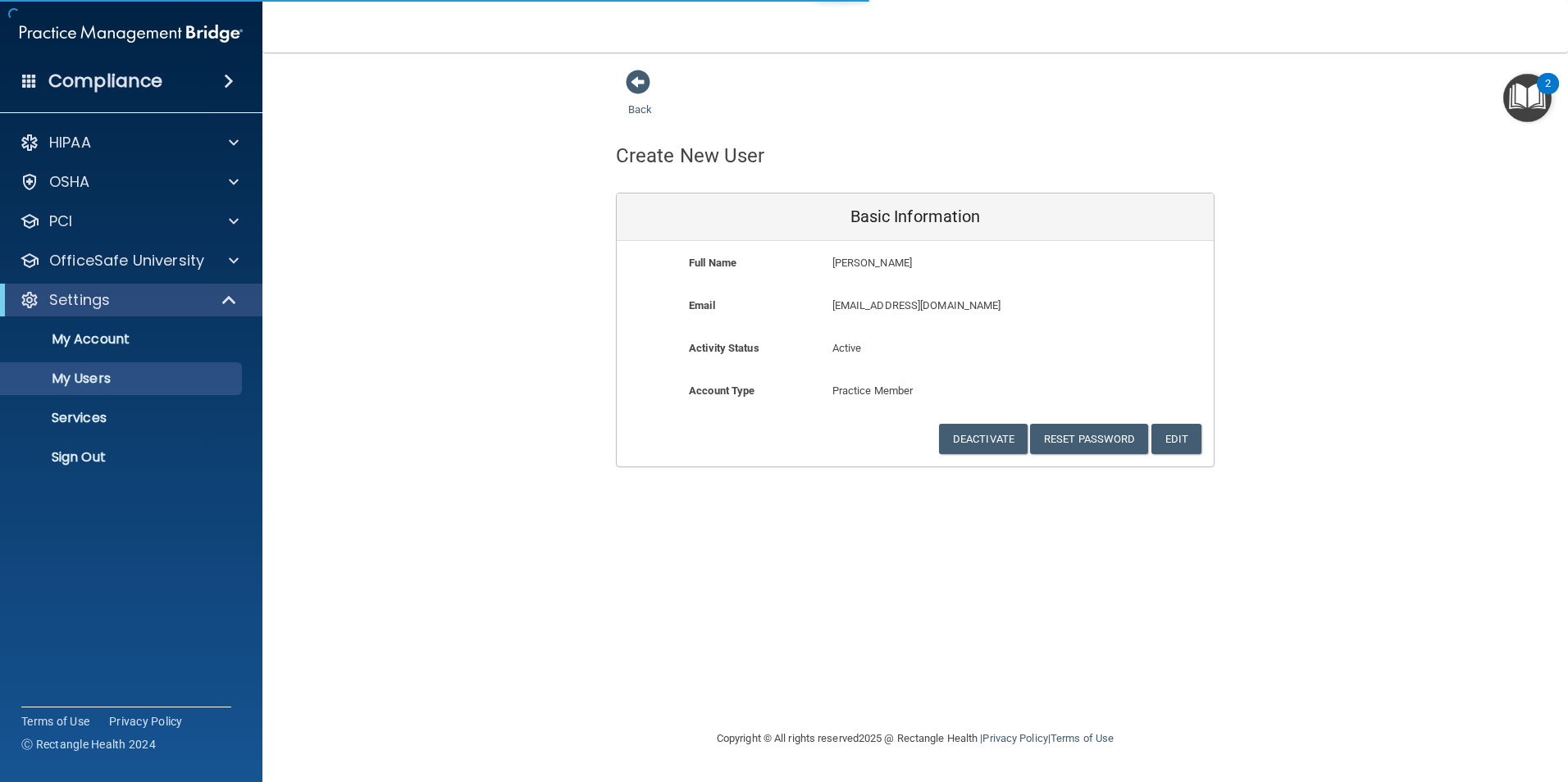
select select "20"
